Goal: Communication & Community: Share content

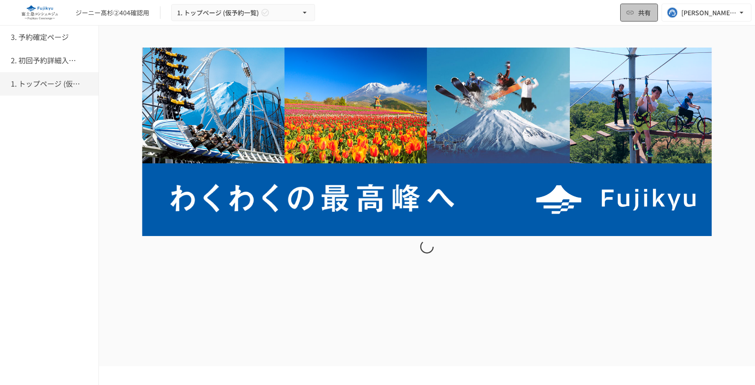
click at [623, 6] on button "共有" at bounding box center [639, 13] width 38 height 18
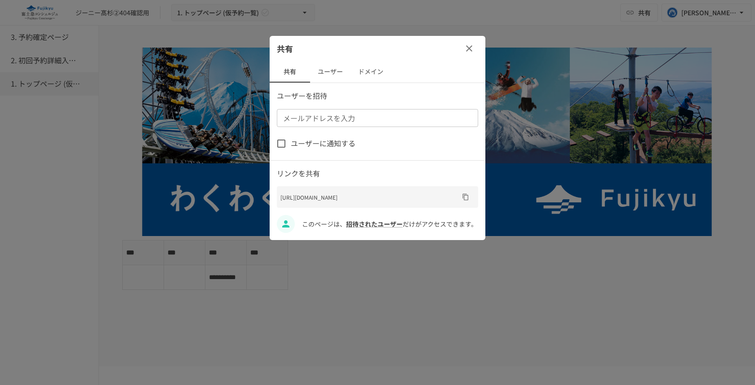
click at [336, 80] on button "ユーザー" at bounding box center [330, 72] width 40 height 22
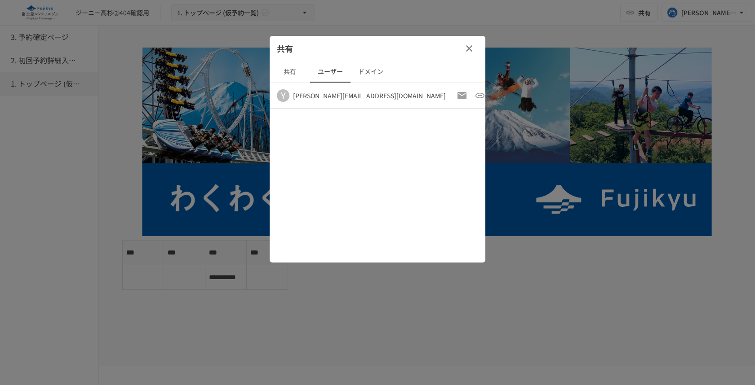
click at [475, 50] on button "button" at bounding box center [469, 49] width 18 height 18
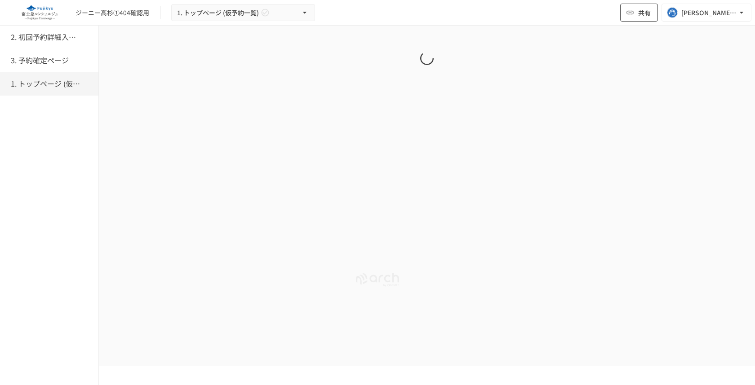
click at [647, 14] on span "共有" at bounding box center [644, 13] width 13 height 10
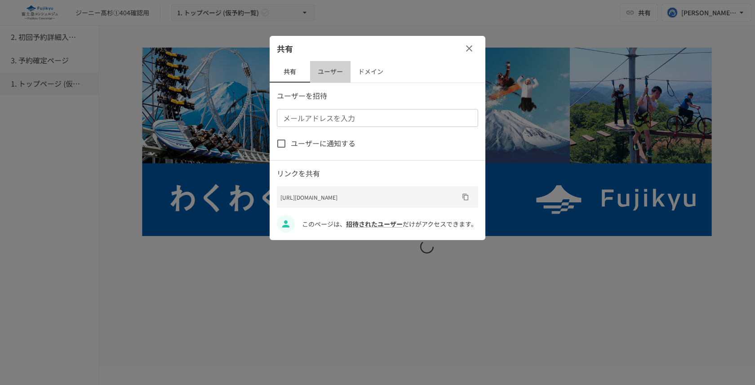
click at [336, 64] on button "ユーザー" at bounding box center [330, 72] width 40 height 22
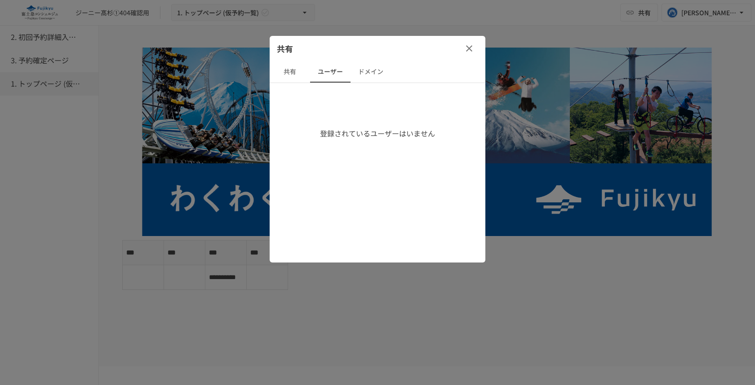
click at [353, 69] on button "ドメイン" at bounding box center [370, 72] width 40 height 22
click at [336, 72] on button "ユーザー" at bounding box center [330, 72] width 40 height 22
click at [296, 79] on button "共有" at bounding box center [290, 72] width 40 height 22
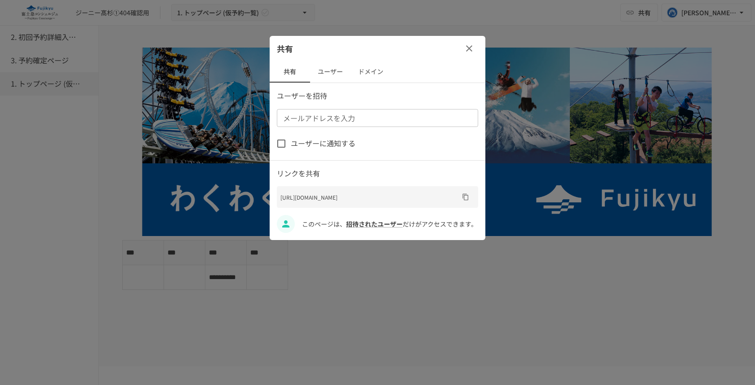
click at [336, 71] on button "ユーザー" at bounding box center [330, 72] width 40 height 22
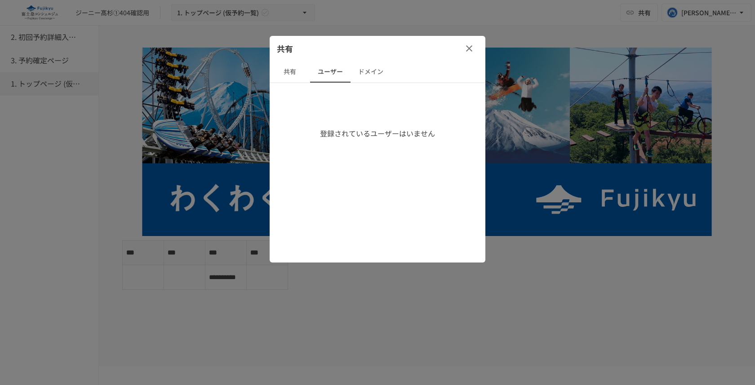
click at [471, 46] on icon "button" at bounding box center [469, 48] width 6 height 6
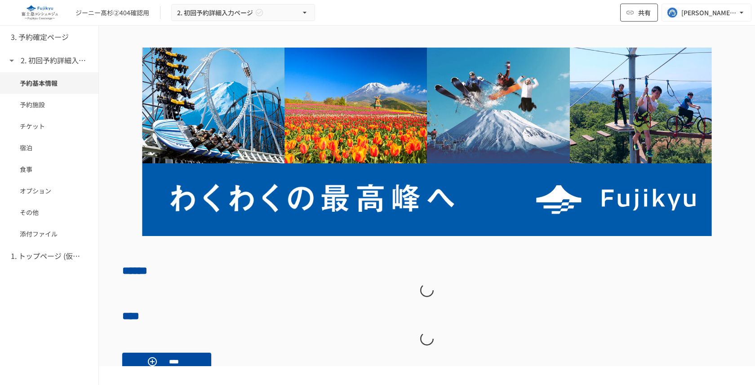
click at [631, 15] on icon "button" at bounding box center [629, 12] width 9 height 9
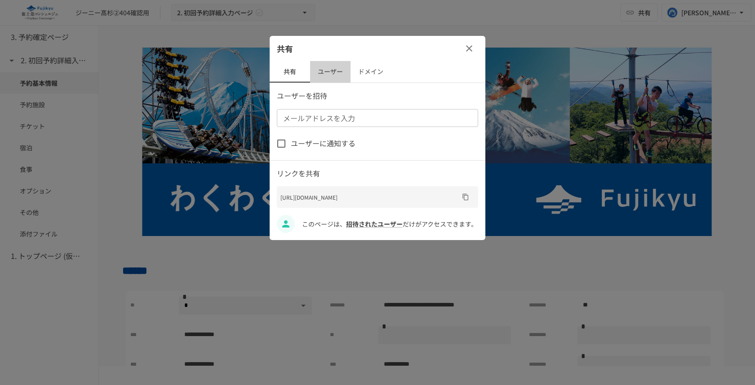
click at [335, 68] on button "ユーザー" at bounding box center [330, 72] width 40 height 22
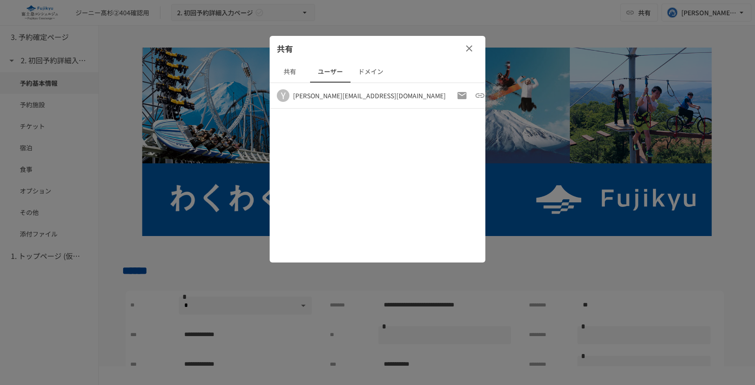
click at [464, 50] on icon "button" at bounding box center [469, 48] width 11 height 11
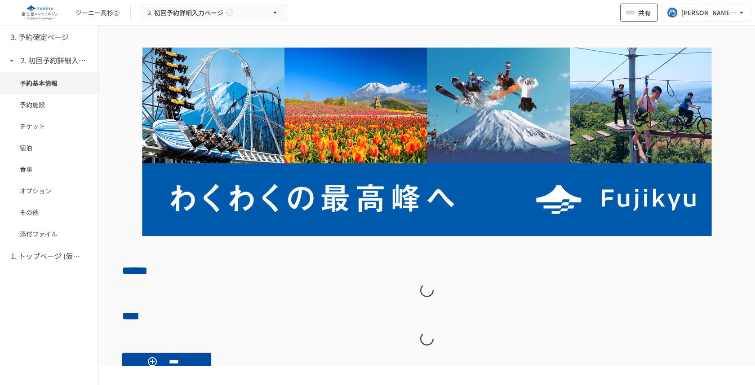
click at [636, 4] on button "共有" at bounding box center [639, 13] width 38 height 18
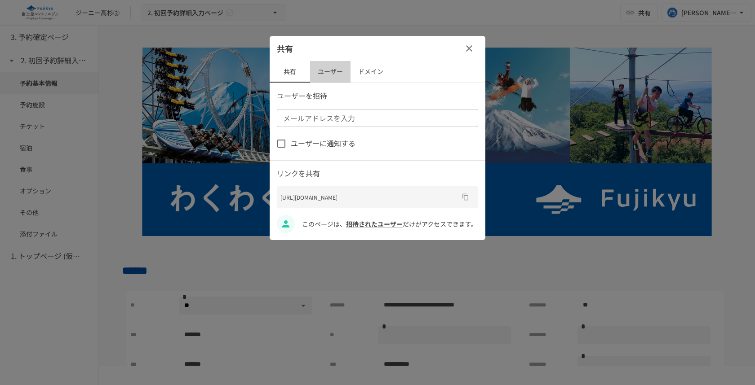
click at [328, 77] on button "ユーザー" at bounding box center [330, 72] width 40 height 22
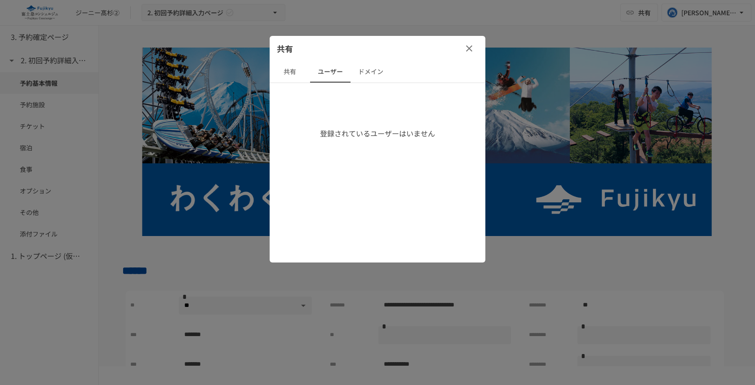
click at [473, 46] on icon "button" at bounding box center [469, 48] width 11 height 11
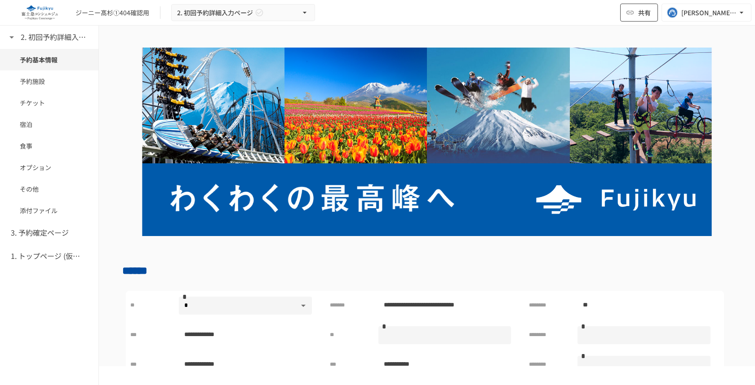
click at [637, 19] on button "共有" at bounding box center [639, 13] width 38 height 18
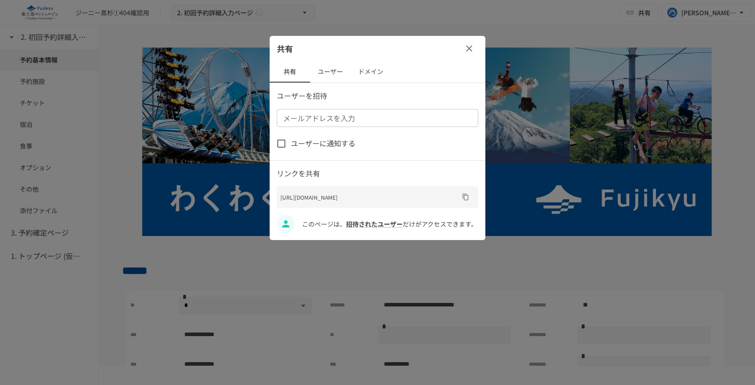
click at [327, 75] on button "ユーザー" at bounding box center [330, 72] width 40 height 22
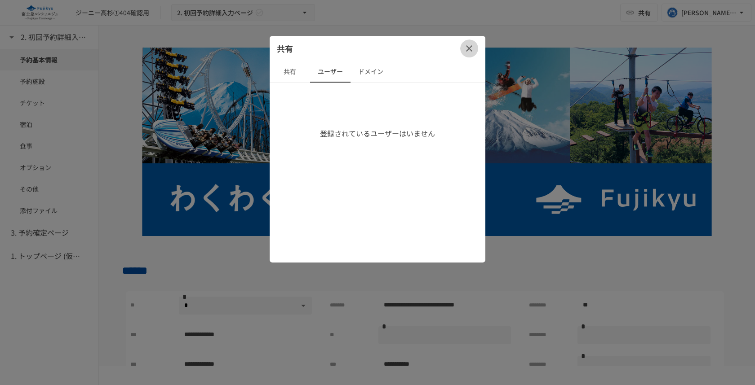
click at [476, 47] on button "button" at bounding box center [469, 49] width 18 height 18
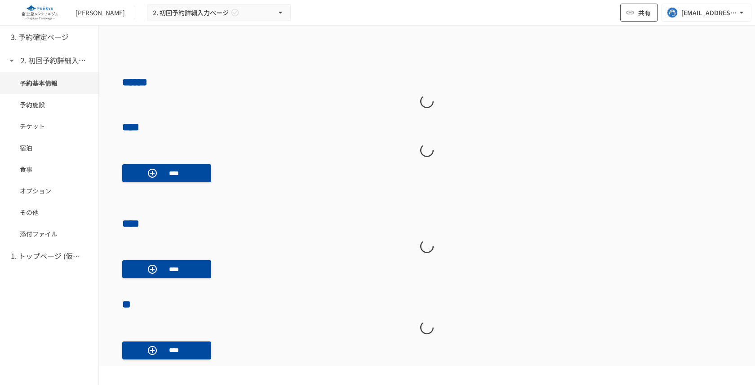
click at [638, 16] on span "共有" at bounding box center [644, 13] width 13 height 10
